Goal: Find contact information: Find contact information

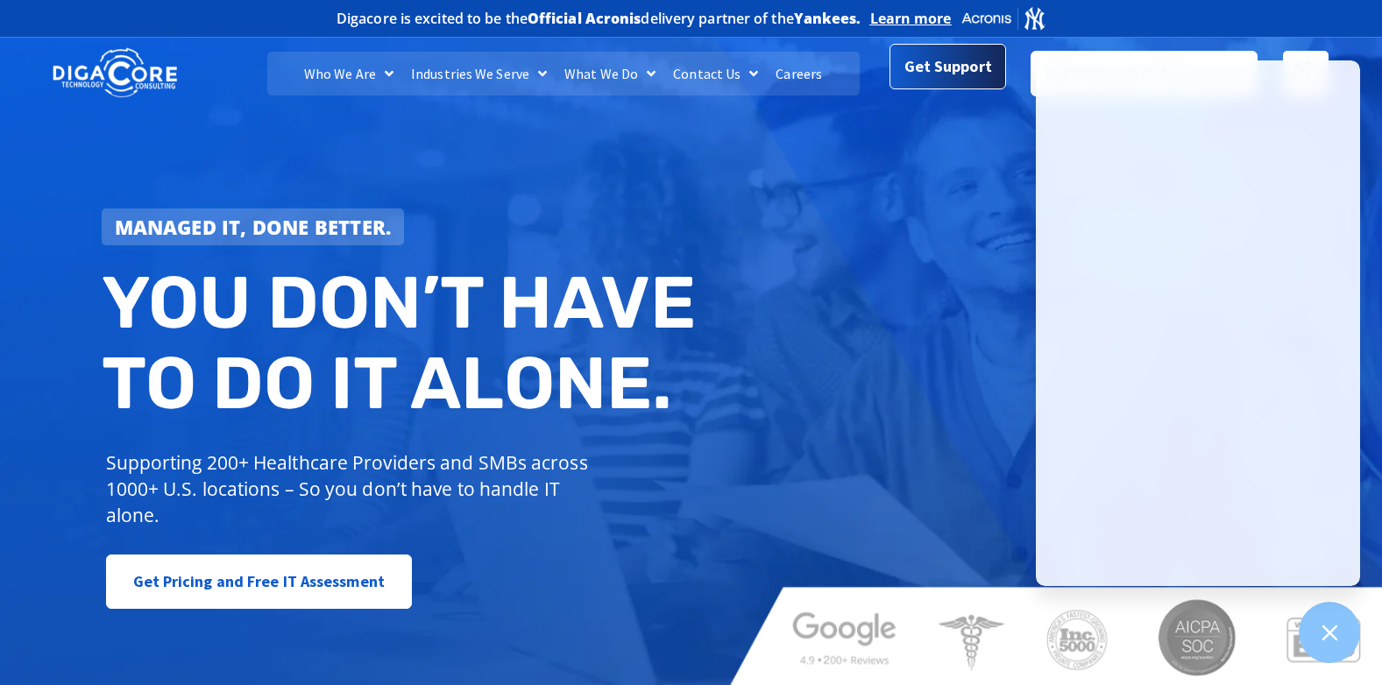
click at [926, 77] on span "Get Support" at bounding box center [949, 66] width 88 height 35
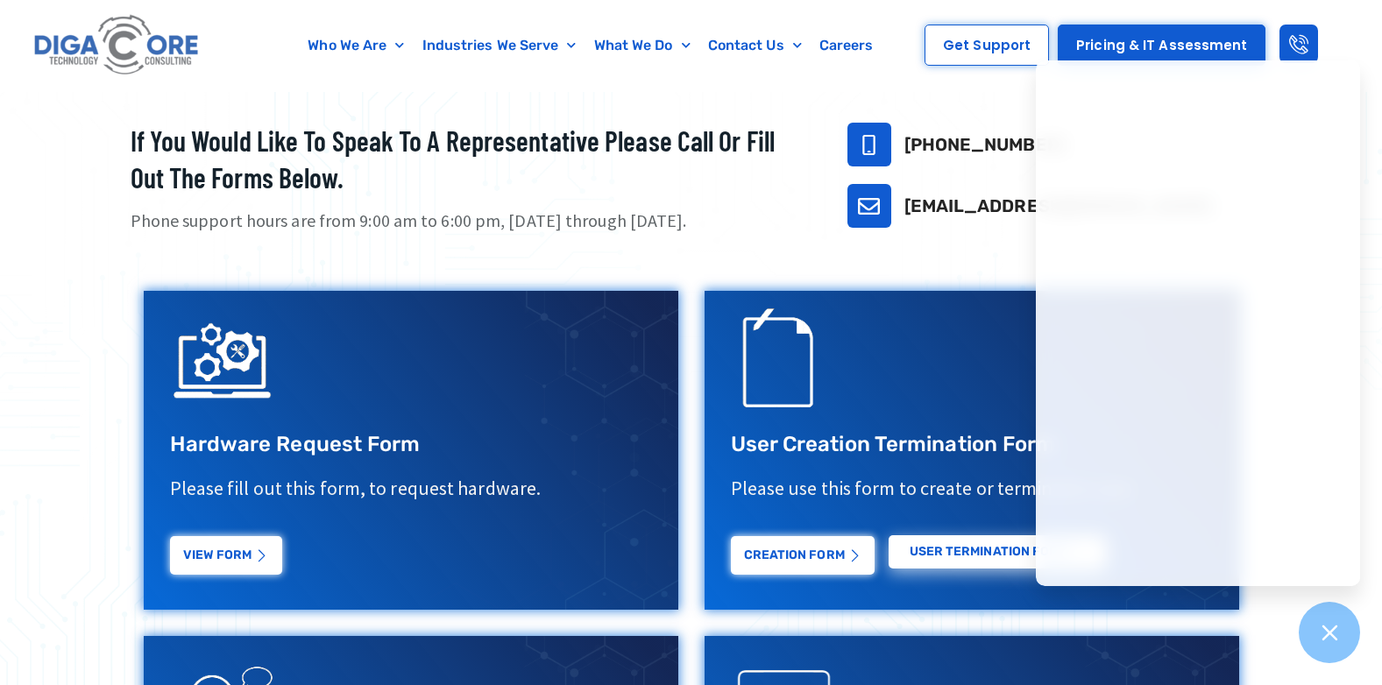
scroll to position [438, 0]
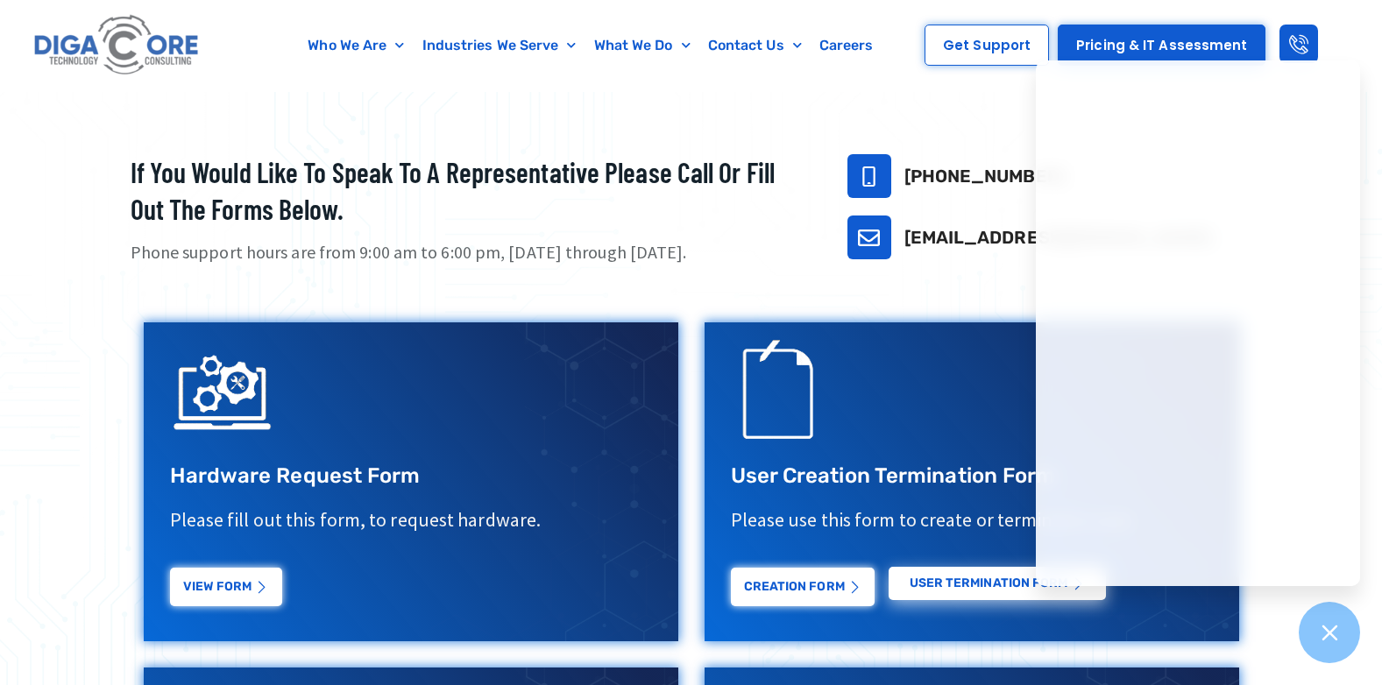
click at [916, 247] on link "support@digacore.com" at bounding box center [1059, 237] width 309 height 21
click at [997, 243] on link "support@digacore.com" at bounding box center [1059, 237] width 309 height 21
click at [872, 238] on icon "support@digacore.com" at bounding box center [869, 238] width 22 height 22
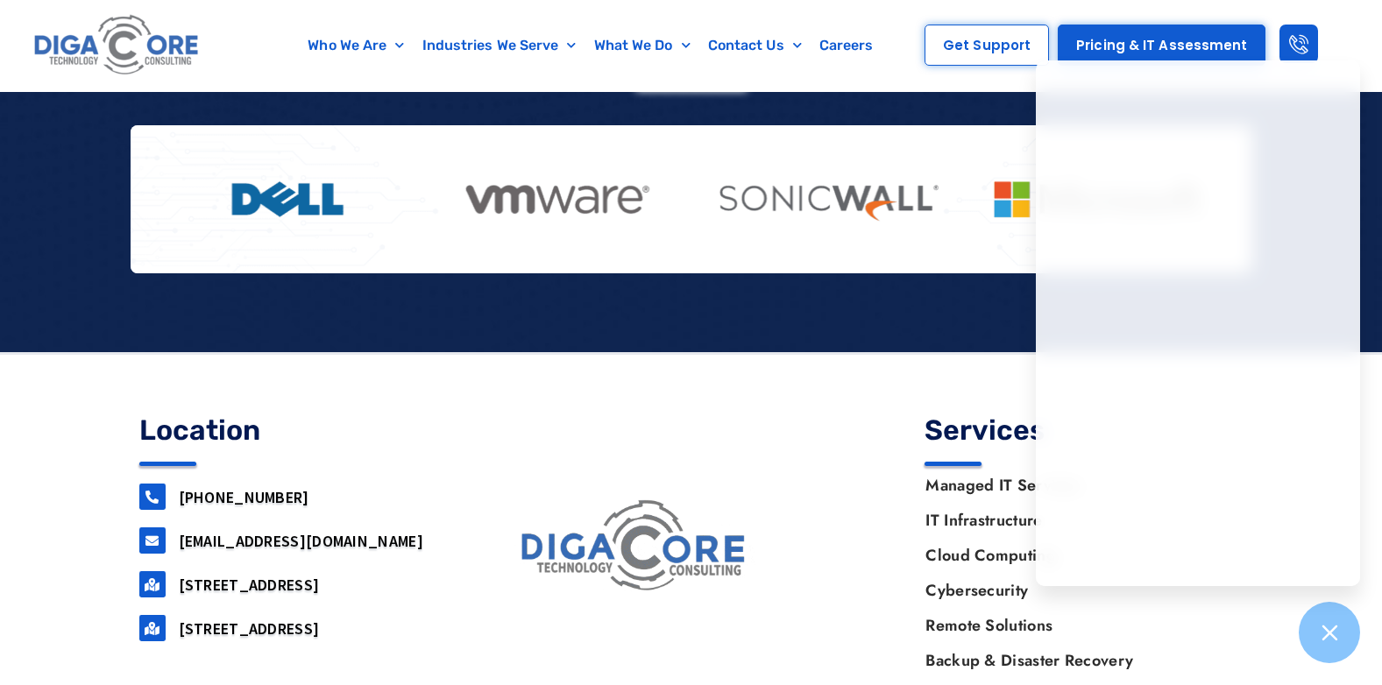
scroll to position [1523, 0]
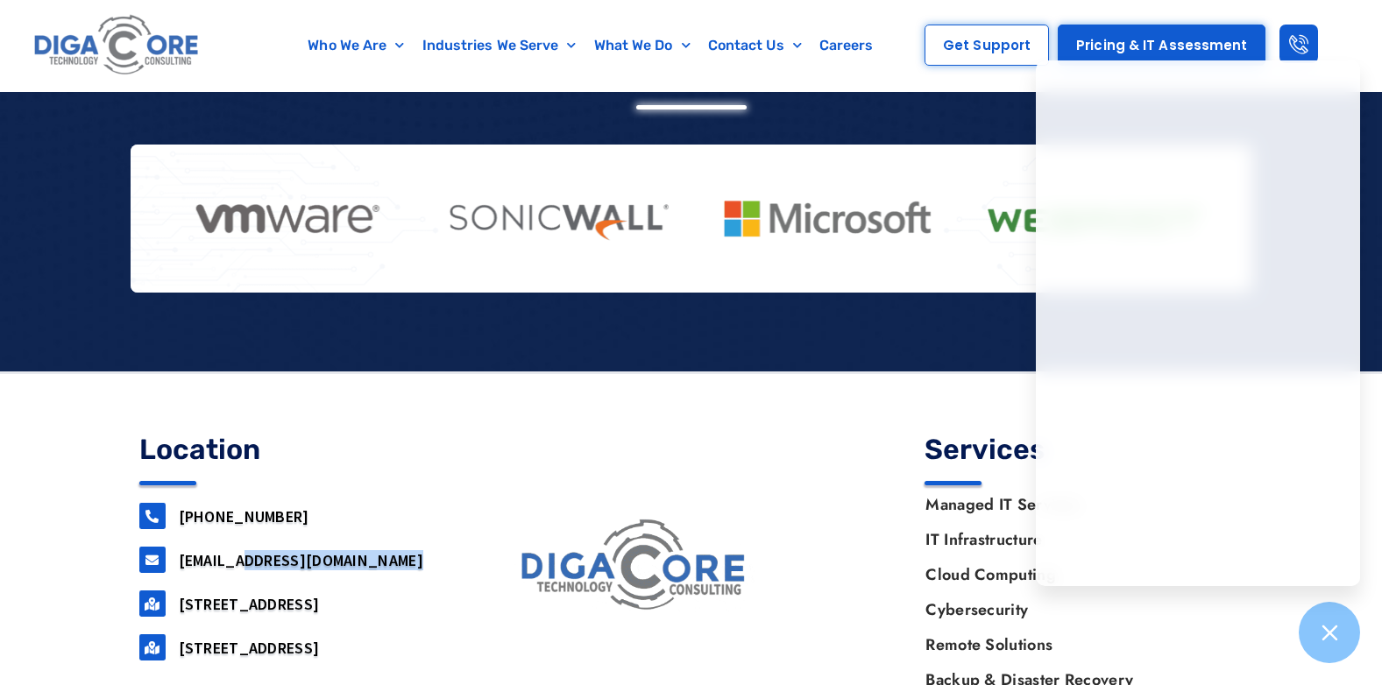
drag, startPoint x: 352, startPoint y: 553, endPoint x: 177, endPoint y: 556, distance: 175.3
click at [177, 556] on div "support@digacore.com" at bounding box center [298, 560] width 319 height 26
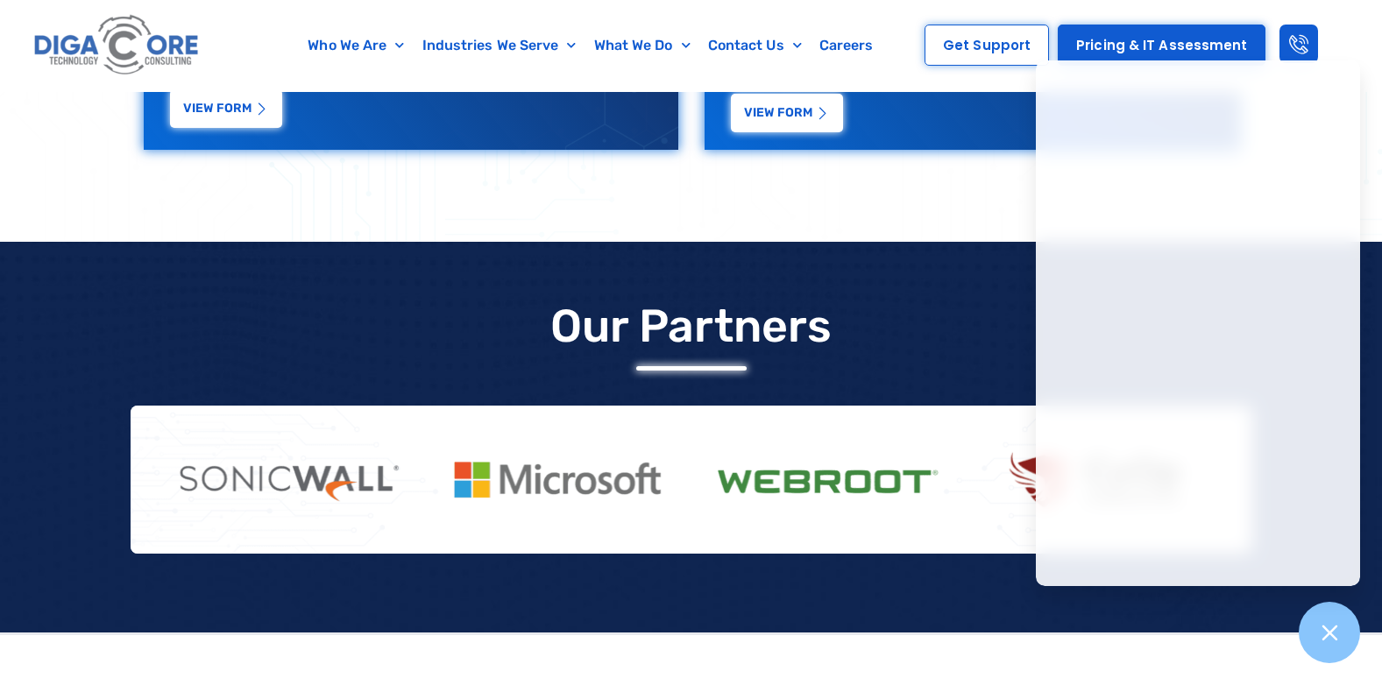
scroll to position [1260, 0]
